Goal: Find specific page/section: Find specific page/section

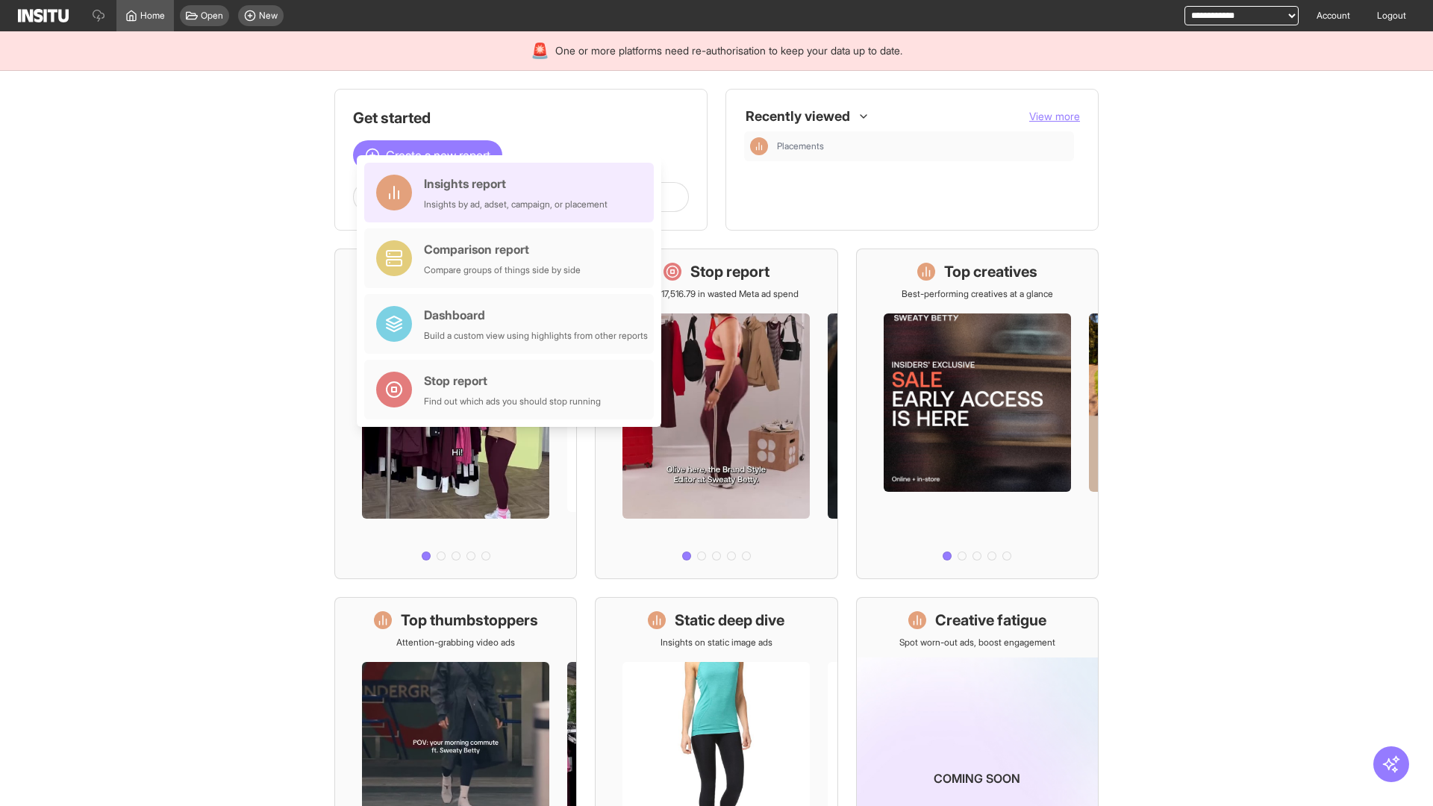
click at [513, 193] on div "Insights report Insights by ad, adset, campaign, or placement" at bounding box center [516, 193] width 184 height 36
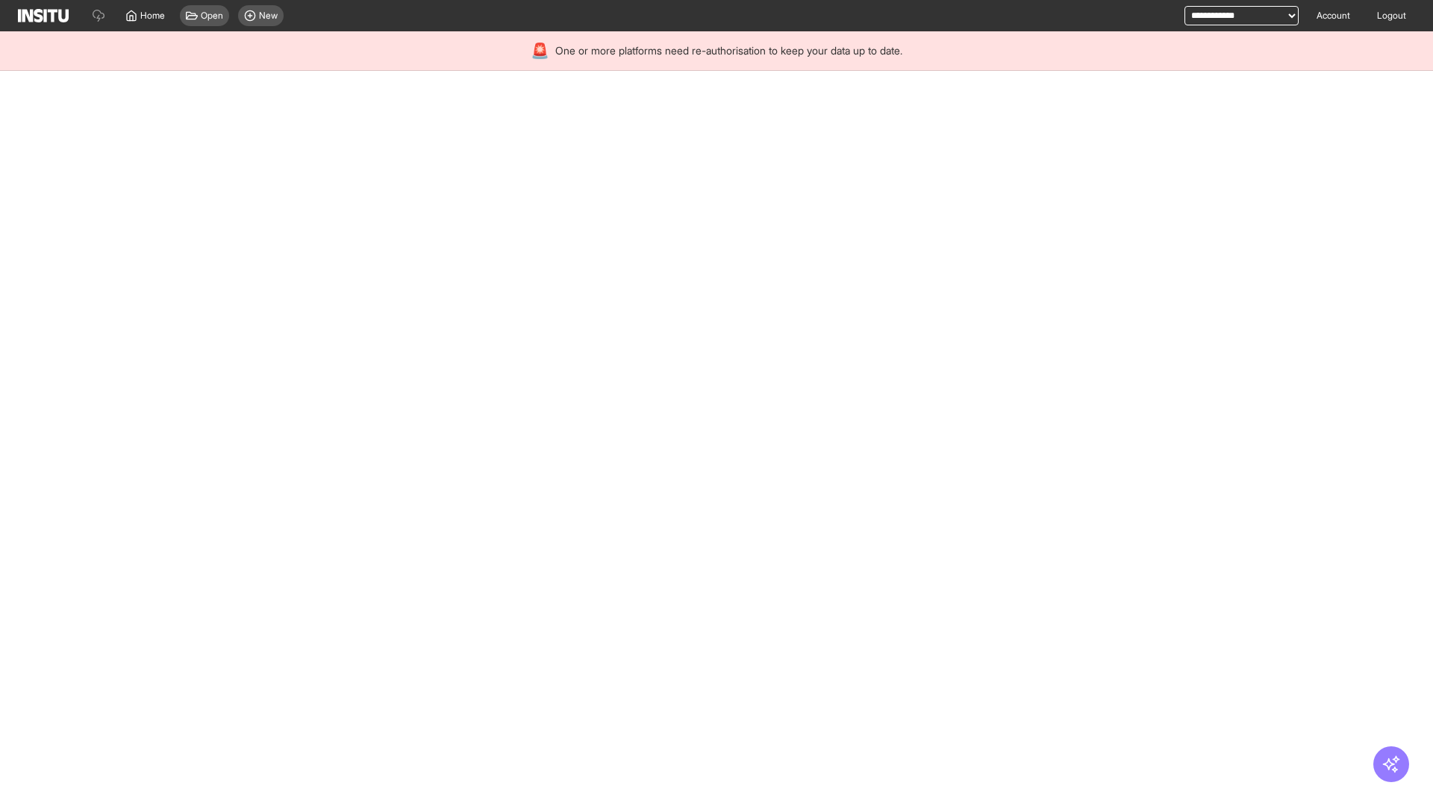
select select "**"
